Goal: Information Seeking & Learning: Learn about a topic

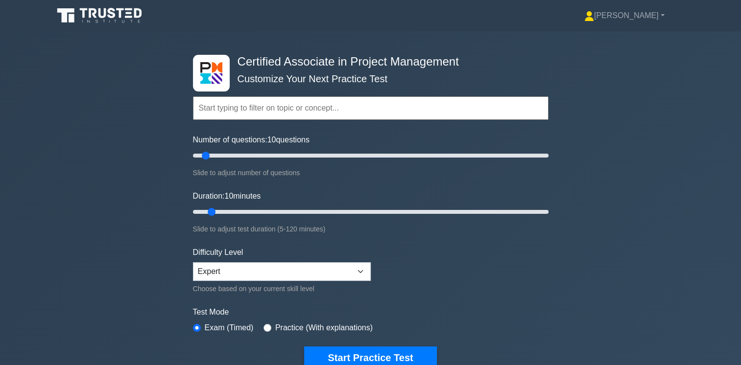
click at [109, 16] on icon at bounding box center [112, 13] width 8 height 10
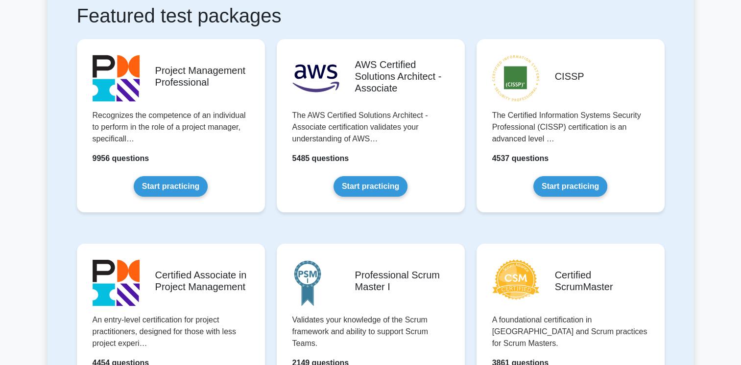
scroll to position [196, 0]
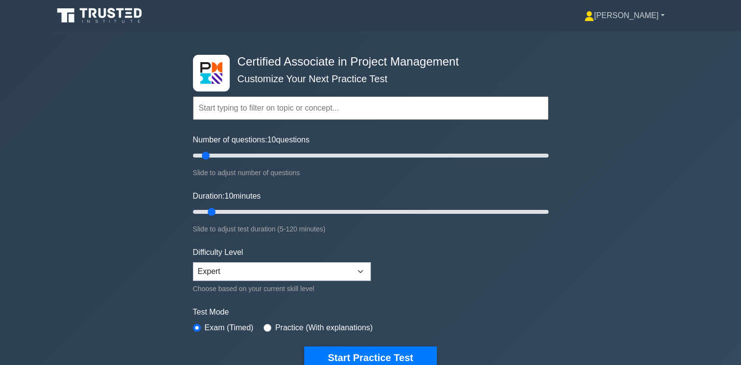
click at [663, 13] on link "[PERSON_NAME]" at bounding box center [624, 16] width 127 height 20
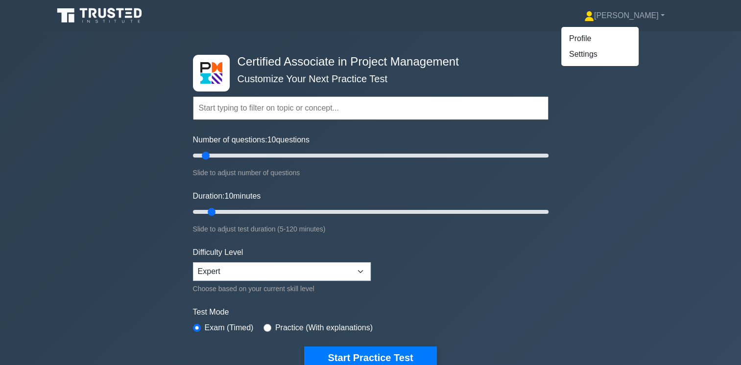
click at [608, 177] on div "Certified Associate in Project Management Customize Your Next Practice Test Top…" at bounding box center [370, 211] width 741 height 361
